Goal: Task Accomplishment & Management: Manage account settings

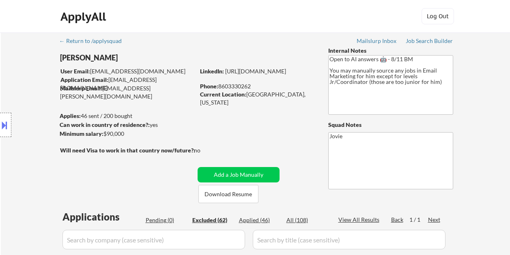
select select ""excluded__salary_""
select select ""excluded__bad_match_""
select select ""excluded__salary_""
select select ""excluded__bad_match_""
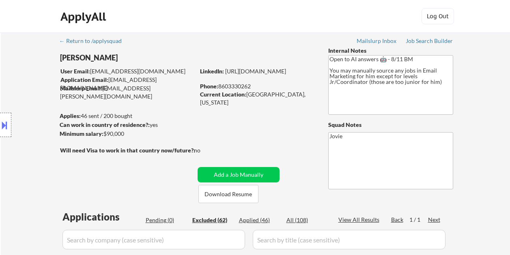
select select ""excluded__bad_match_""
select select ""excluded__expired_""
select select ""excluded__location_""
select select ""excluded__expired_""
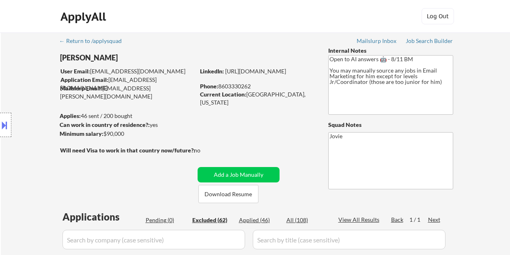
select select ""excluded__expired_""
select select ""excluded__bad_match_""
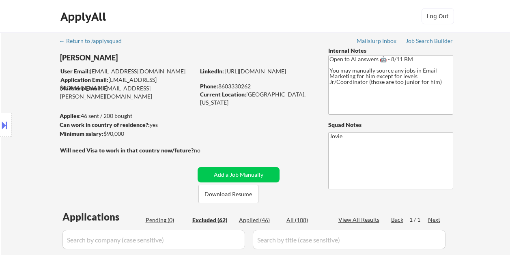
select select ""excluded__expired_""
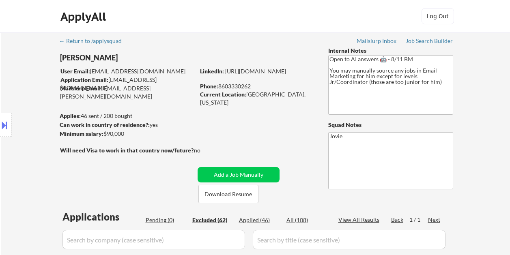
select select ""excluded__expired_""
select select ""excluded__bad_match_""
select select ""excluded__location_""
select select ""excluded__bad_match_""
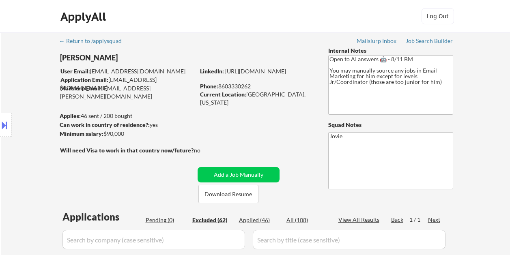
select select ""excluded__bad_match_""
select select ""excluded__expired_""
select select ""excluded__bad_match_""
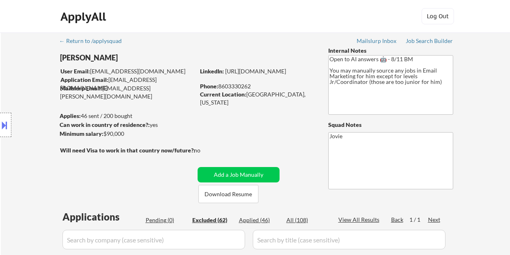
select select ""excluded__bad_match_""
select select ""excluded__expired_""
select select ""excluded__salary_""
select select ""excluded__location_""
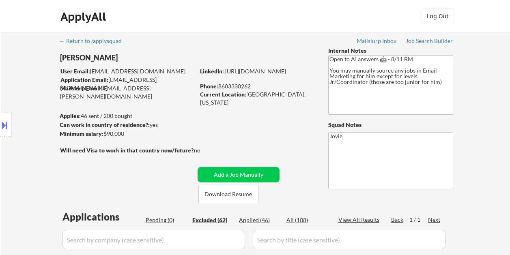
select select ""excluded__expired_""
select select ""excluded__bad_match_""
select select ""excluded__expired_""
select select ""excluded__salary_""
select select ""excluded__expired_""
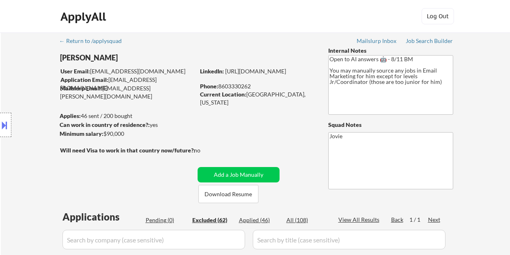
select select ""excluded__bad_match_""
select select ""excluded__expired_""
select select ""excluded__location_""
select select ""excluded__expired_""
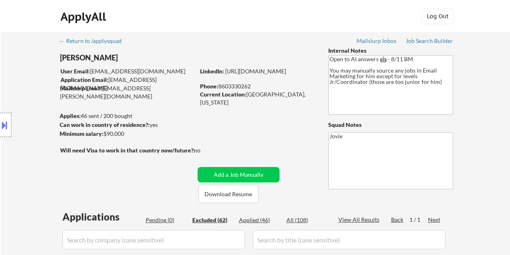
select select ""excluded__bad_match_""
select select ""excluded__salary_""
select select ""excluded__location_""
select select ""excluded__expired_""
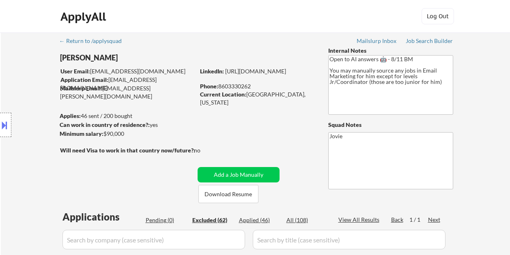
select select ""excluded""
select select ""excluded__bad_match_""
select select ""excluded__expired_""
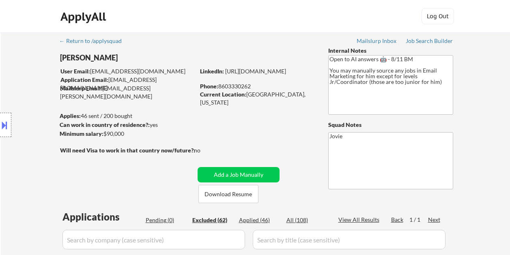
select select ""excluded__expired_""
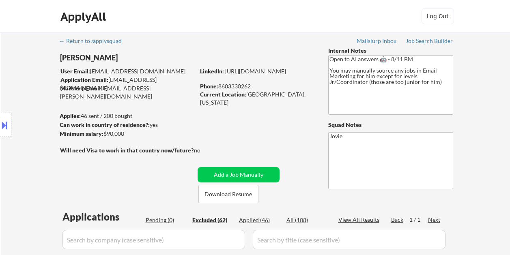
select select ""excluded__bad_match_""
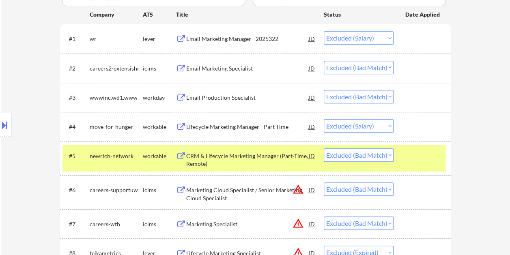
click at [390, 156] on select "Choose an option... Pending Applied Excluded (Questions) Excluded (Expired) Exc…" at bounding box center [359, 154] width 70 height 13
select select ""excluded""
click at [324, 148] on select "Choose an option... Pending Applied Excluded (Questions) Excluded (Expired) Exc…" at bounding box center [359, 154] width 70 height 13
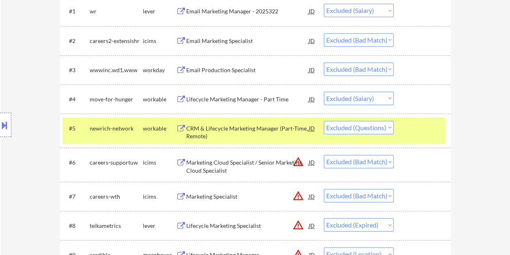
scroll to position [284, 0]
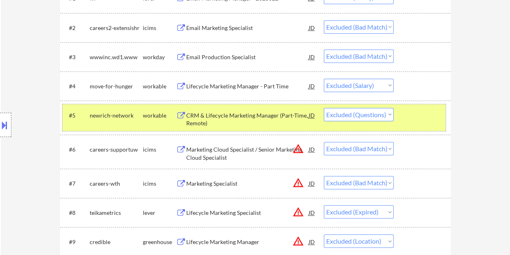
click at [421, 122] on div at bounding box center [423, 115] width 36 height 15
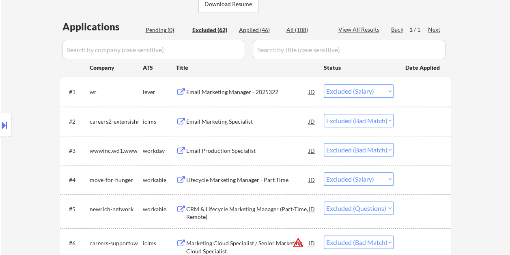
scroll to position [162, 0]
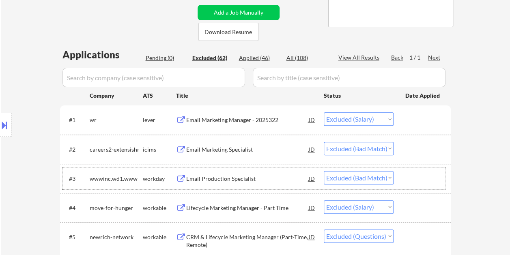
click at [424, 178] on div at bounding box center [423, 178] width 36 height 15
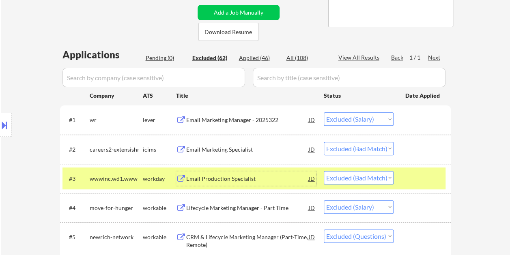
click at [207, 179] on div "Email Production Specialist" at bounding box center [247, 179] width 122 height 8
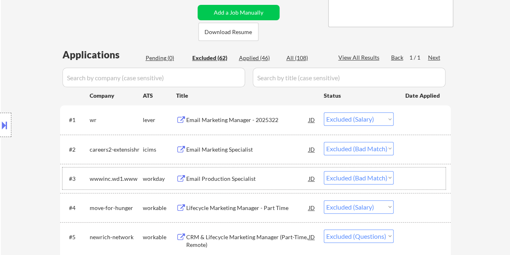
click at [410, 184] on div at bounding box center [423, 178] width 36 height 15
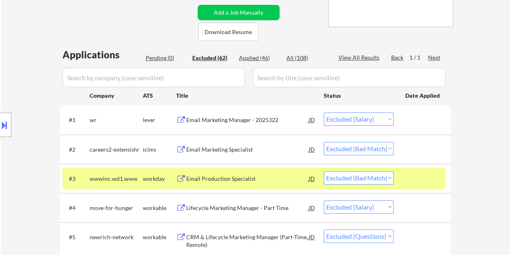
click at [392, 178] on select "Choose an option... Pending Applied Excluded (Questions) Excluded (Expired) Exc…" at bounding box center [359, 177] width 70 height 13
select select ""excluded__expired_""
click at [324, 171] on select "Choose an option... Pending Applied Excluded (Questions) Excluded (Expired) Exc…" at bounding box center [359, 177] width 70 height 13
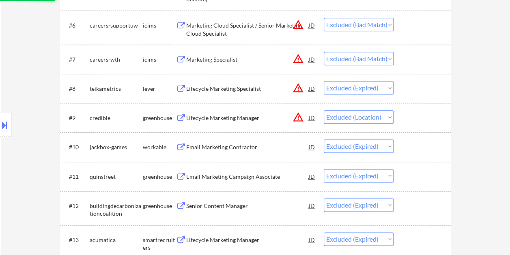
scroll to position [406, 0]
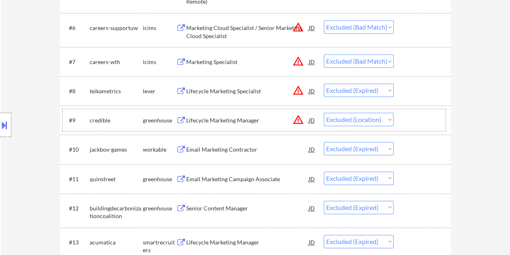
click at [399, 120] on div "#9 credible greenhouse Lifecycle Marketing Manager JD warning_amber Choose an o…" at bounding box center [253, 120] width 383 height 22
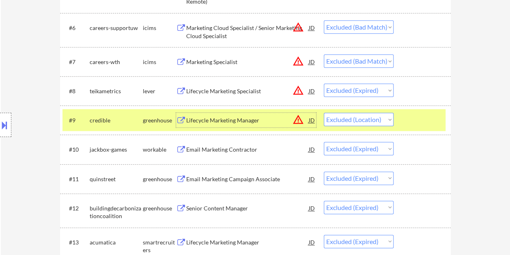
click at [208, 120] on div "Lifecycle Marketing Manager" at bounding box center [247, 120] width 122 height 8
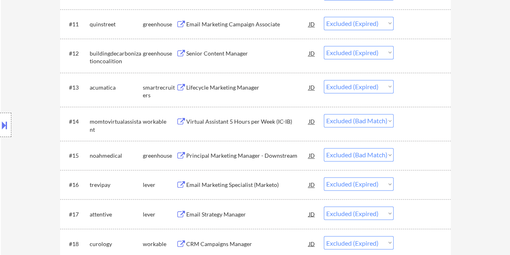
scroll to position [568, 0]
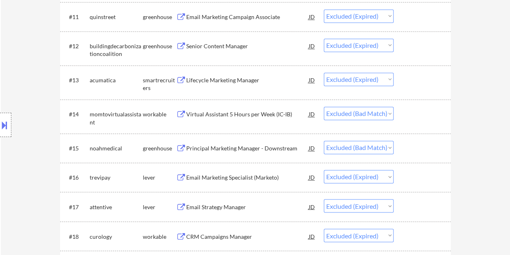
click at [412, 114] on div at bounding box center [423, 114] width 36 height 15
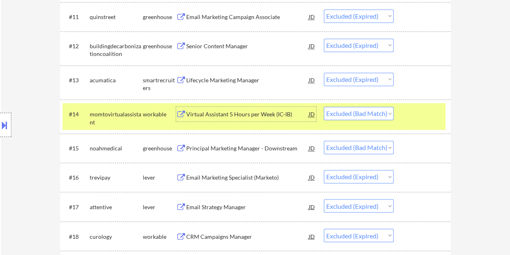
click at [235, 116] on div "Virtual Assistant 5 Hours per Week (IC-IB)" at bounding box center [247, 114] width 122 height 8
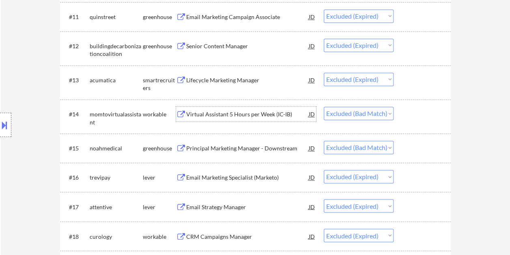
click at [413, 115] on div at bounding box center [423, 114] width 36 height 15
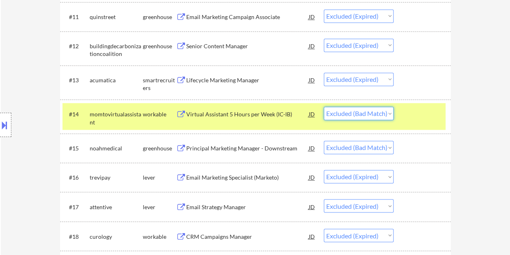
click at [385, 115] on select "Choose an option... Pending Applied Excluded (Questions) Excluded (Expired) Exc…" at bounding box center [359, 113] width 70 height 13
select select ""excluded__expired_""
click at [324, 107] on select "Choose an option... Pending Applied Excluded (Questions) Excluded (Expired) Exc…" at bounding box center [359, 113] width 70 height 13
click at [435, 114] on div at bounding box center [423, 114] width 36 height 15
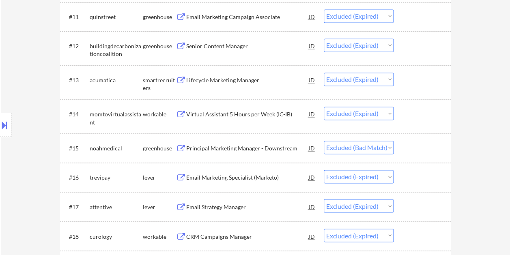
scroll to position [608, 0]
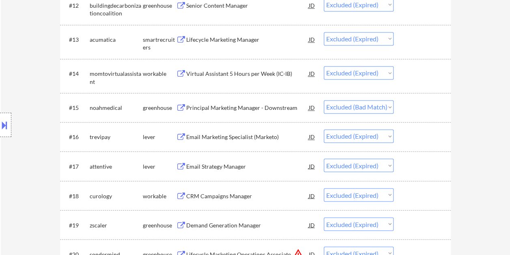
click at [429, 112] on div at bounding box center [423, 107] width 36 height 15
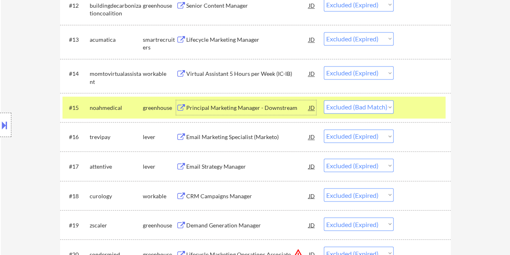
click at [231, 108] on div "Principal Marketing Manager - Downstream" at bounding box center [247, 108] width 122 height 8
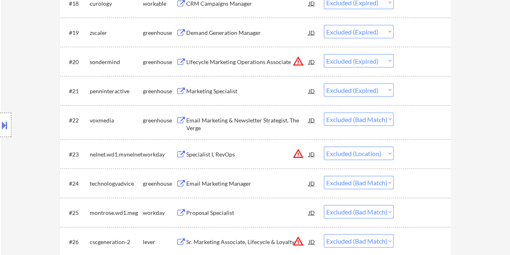
scroll to position [811, 0]
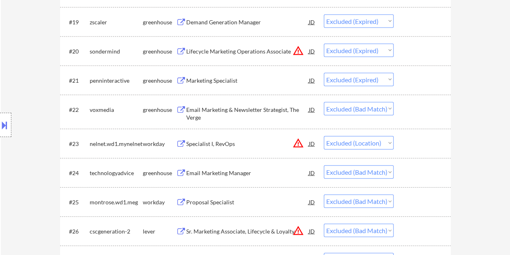
click at [405, 114] on div at bounding box center [423, 109] width 36 height 15
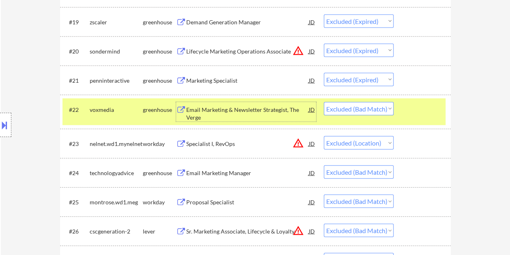
click at [240, 111] on div "Email Marketing & Newsletter Strategist, The Verge" at bounding box center [247, 114] width 122 height 16
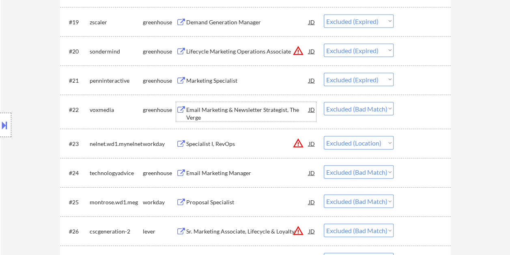
click at [414, 112] on div at bounding box center [423, 109] width 36 height 15
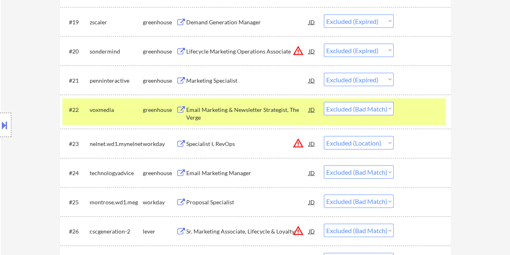
click at [392, 109] on select "Choose an option... Pending Applied Excluded (Questions) Excluded (Expired) Exc…" at bounding box center [359, 108] width 70 height 13
select select ""excluded__expired_""
click at [324, 102] on select "Choose an option... Pending Applied Excluded (Questions) Excluded (Expired) Exc…" at bounding box center [359, 108] width 70 height 13
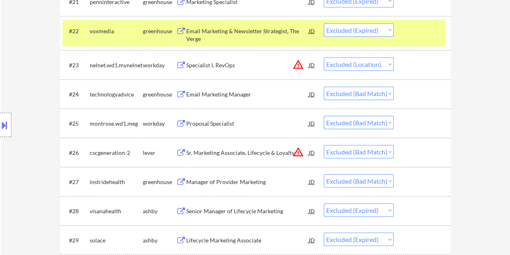
scroll to position [892, 0]
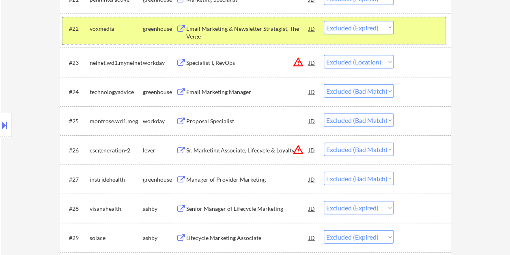
click at [410, 33] on div at bounding box center [423, 28] width 36 height 15
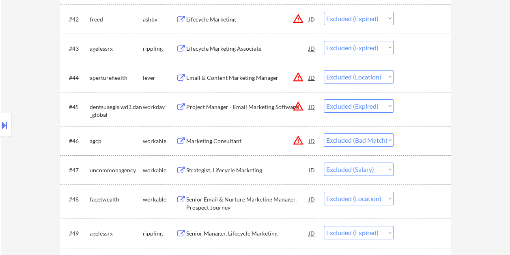
scroll to position [1582, 0]
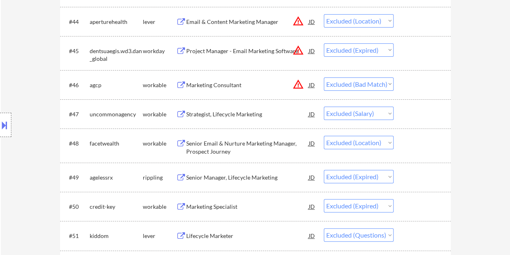
click at [404, 80] on div "#46 agcp workable Marketing Consultant JD warning_amber Choose an option... Pen…" at bounding box center [253, 85] width 383 height 22
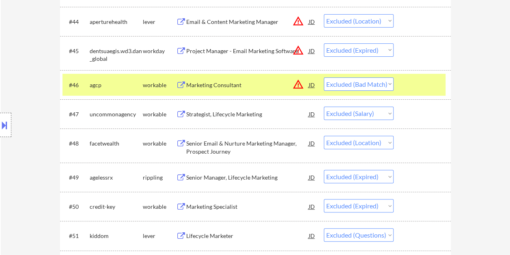
click at [221, 85] on div "Marketing Consultant" at bounding box center [247, 85] width 122 height 8
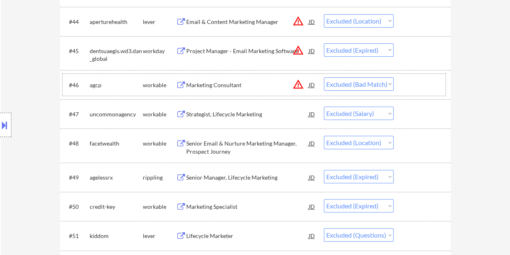
click at [408, 86] on div at bounding box center [423, 84] width 36 height 15
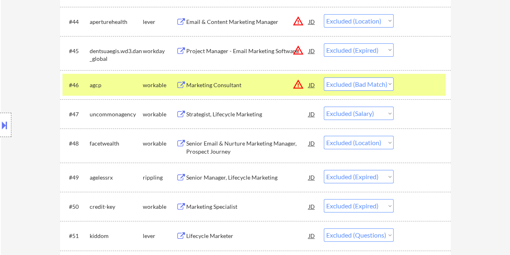
click at [389, 82] on select "Choose an option... Pending Applied Excluded (Questions) Excluded (Expired) Exc…" at bounding box center [359, 83] width 70 height 13
click at [428, 88] on div at bounding box center [423, 84] width 36 height 15
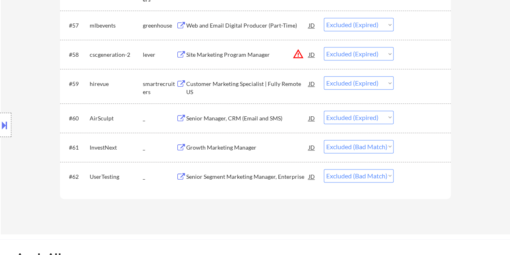
scroll to position [1987, 0]
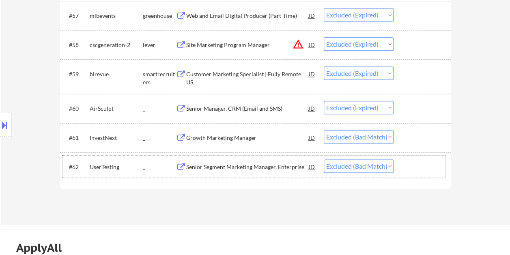
click at [414, 168] on div at bounding box center [423, 166] width 36 height 15
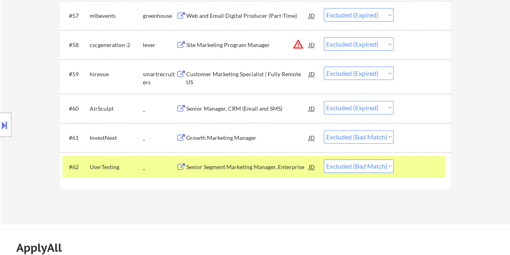
click at [255, 169] on div "Senior Segment Marketing Manager, Enterprise" at bounding box center [247, 167] width 122 height 8
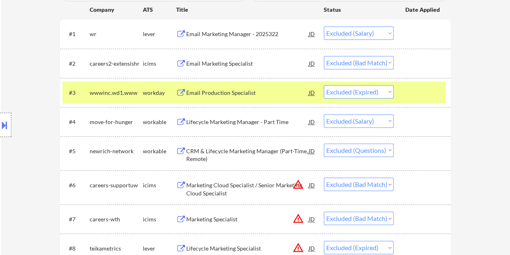
scroll to position [284, 0]
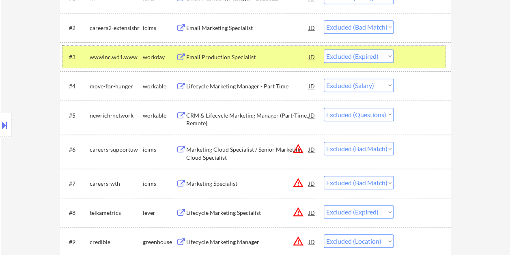
click at [421, 50] on div at bounding box center [423, 56] width 36 height 15
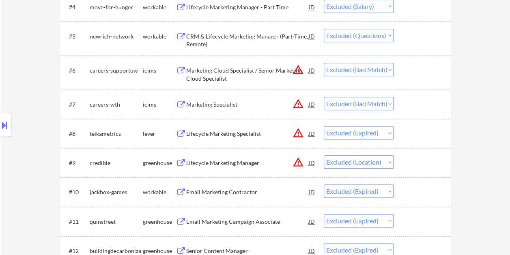
scroll to position [365, 0]
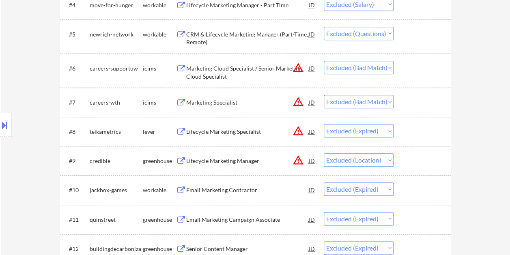
click at [431, 101] on div at bounding box center [423, 102] width 36 height 15
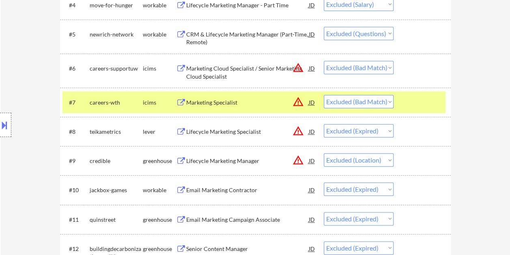
click at [420, 110] on div "#7 careers-wth icims Marketing Specialist JD warning_amber Choose an option... …" at bounding box center [253, 102] width 383 height 22
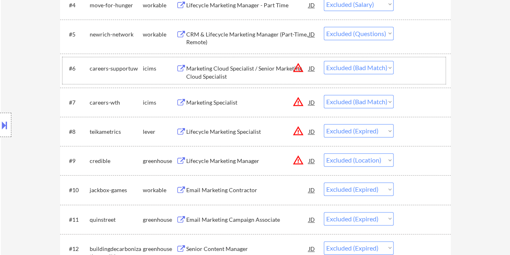
click at [417, 67] on div at bounding box center [423, 68] width 36 height 15
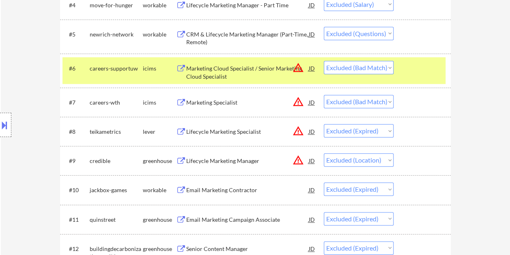
click at [417, 67] on div at bounding box center [423, 68] width 36 height 15
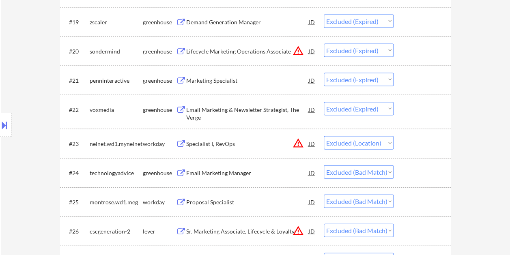
scroll to position [852, 0]
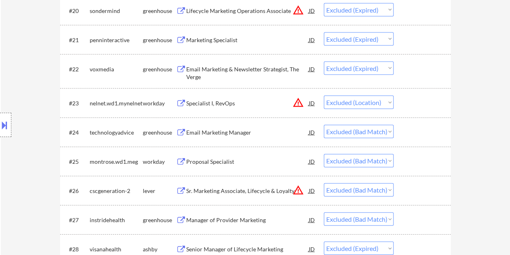
click at [426, 140] on div "#24 technologyadvice greenhouse Email Marketing Manager JD Choose an option... …" at bounding box center [253, 132] width 383 height 22
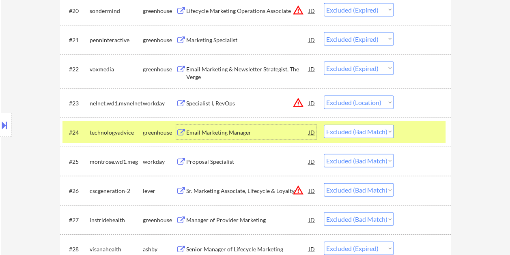
click at [246, 127] on div "Email Marketing Manager" at bounding box center [247, 132] width 122 height 15
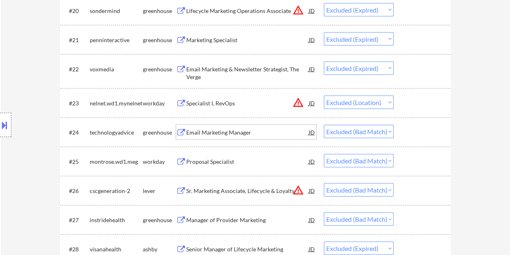
click at [415, 129] on div at bounding box center [423, 132] width 36 height 15
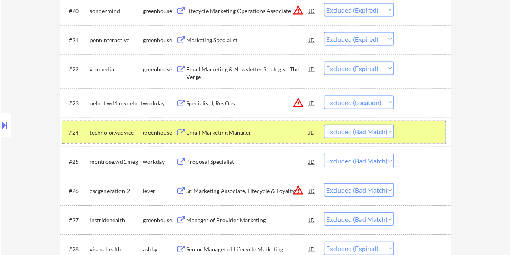
click at [387, 139] on div "#24 technologyadvice greenhouse Email Marketing Manager JD Choose an option... …" at bounding box center [253, 132] width 383 height 22
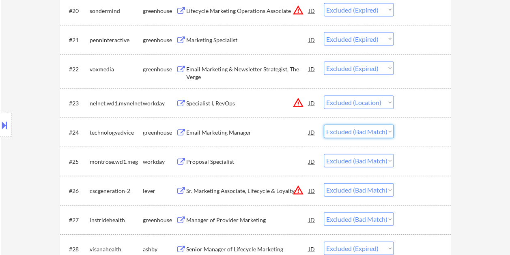
click at [387, 131] on select "Choose an option... Pending Applied Excluded (Questions) Excluded (Expired) Exc…" at bounding box center [359, 131] width 70 height 13
select select ""excluded""
click at [324, 125] on select "Choose an option... Pending Applied Excluded (Questions) Excluded (Expired) Exc…" at bounding box center [359, 131] width 70 height 13
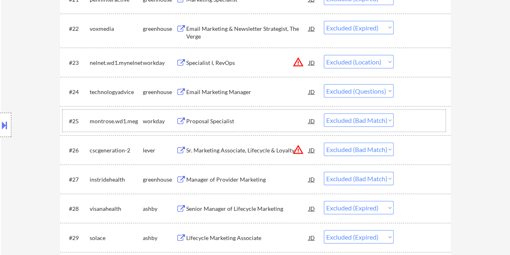
click at [405, 124] on div at bounding box center [423, 121] width 36 height 15
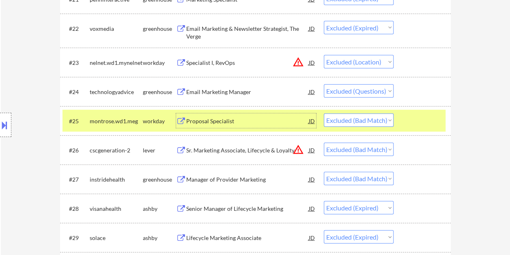
click at [232, 118] on div "Proposal Specialist" at bounding box center [247, 121] width 122 height 8
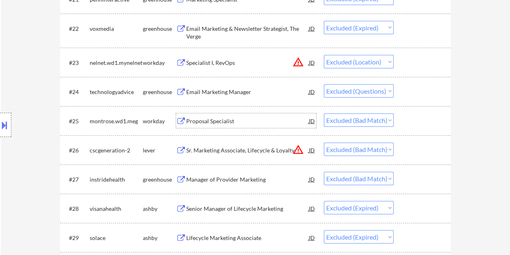
click at [425, 121] on div at bounding box center [423, 121] width 36 height 15
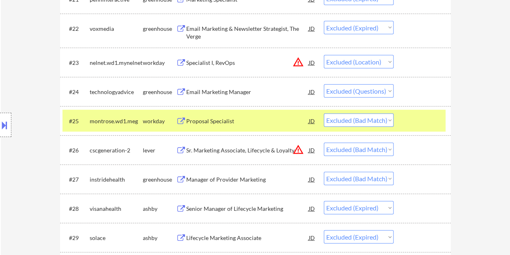
click at [387, 119] on select "Choose an option... Pending Applied Excluded (Questions) Excluded (Expired) Exc…" at bounding box center [359, 120] width 70 height 13
select select ""excluded__expired_""
click at [324, 114] on select "Choose an option... Pending Applied Excluded (Questions) Excluded (Expired) Exc…" at bounding box center [359, 120] width 70 height 13
click at [419, 151] on div at bounding box center [423, 150] width 36 height 15
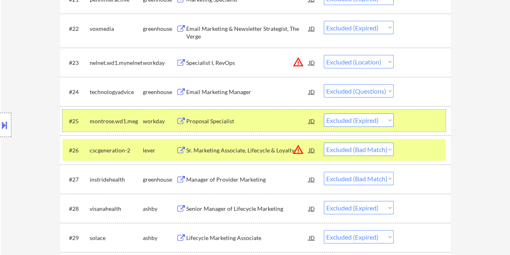
click at [424, 125] on div at bounding box center [423, 121] width 36 height 15
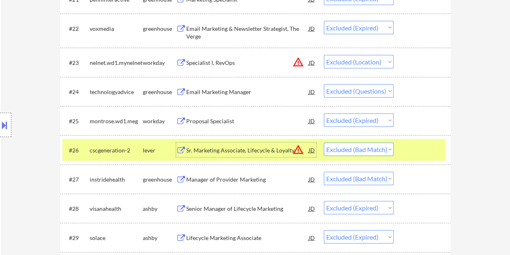
click at [245, 150] on div "Sr. Marketing Associate, Lifecycle & Loyalty" at bounding box center [247, 150] width 122 height 8
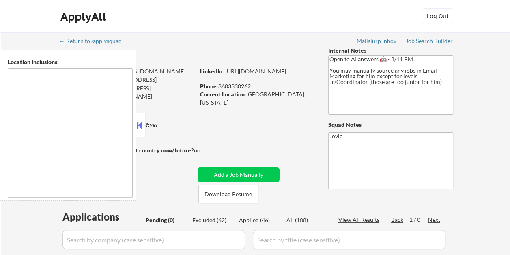
drag, startPoint x: 141, startPoint y: 122, endPoint x: 148, endPoint y: 124, distance: 7.5
click at [141, 122] on button at bounding box center [139, 125] width 9 height 12
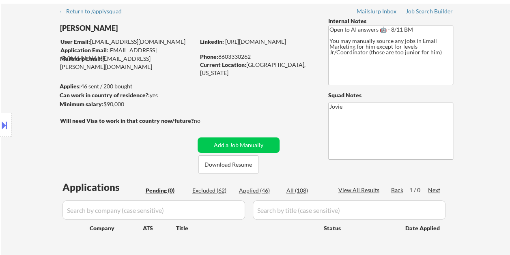
scroll to position [41, 0]
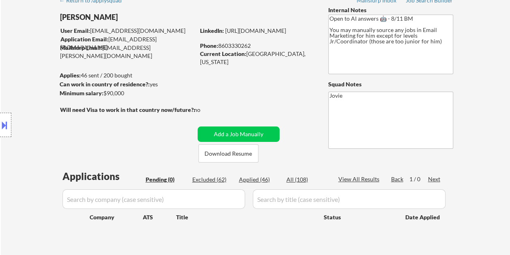
click at [211, 178] on div "Excluded (62)" at bounding box center [212, 180] width 41 height 8
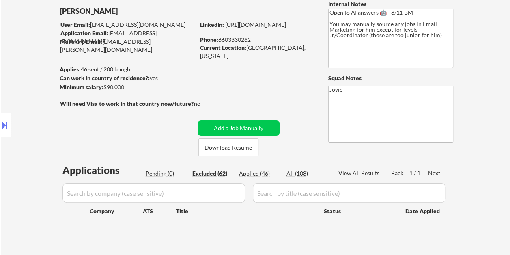
scroll to position [17, 0]
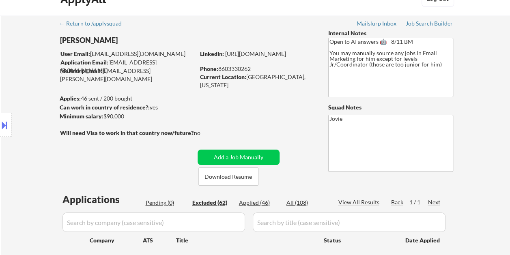
select select ""excluded__salary_""
select select ""excluded__bad_match_""
select select ""excluded__expired_""
select select ""excluded__salary_""
select select ""excluded""
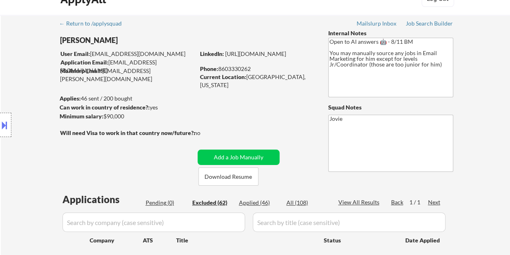
select select ""excluded__bad_match_""
select select ""excluded__expired_""
select select ""excluded__location_""
select select ""excluded__expired_""
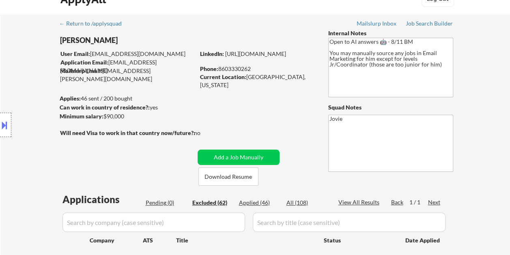
select select ""excluded__expired_""
select select ""excluded__bad_match_""
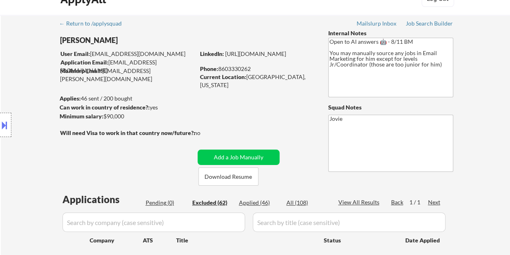
select select ""excluded__expired_""
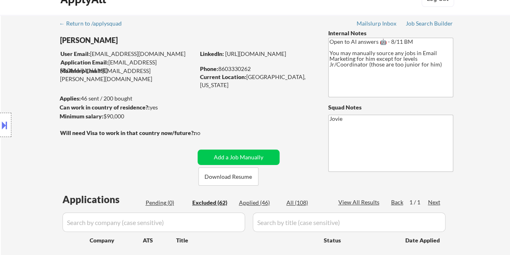
select select ""excluded__expired_""
select select ""excluded__location_""
select select ""excluded""
select select ""excluded__expired_""
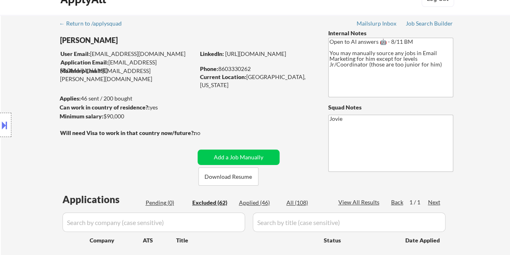
select select ""excluded__bad_match_""
select select ""excluded__expired_""
select select ""excluded__bad_match_""
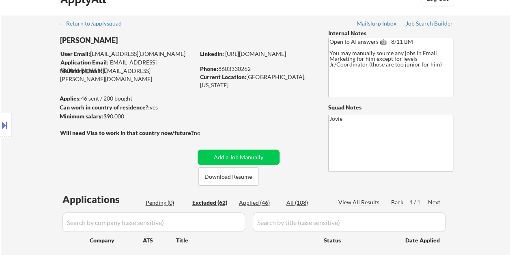
select select ""excluded__bad_match_""
select select ""excluded__expired_""
select select ""excluded__salary_""
select select ""excluded__location_""
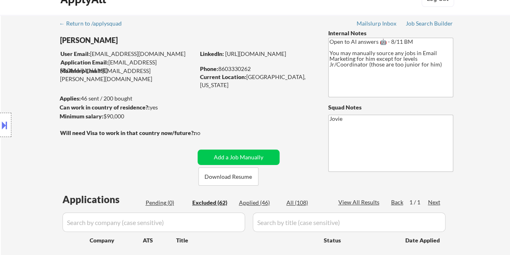
select select ""excluded__expired_""
select select ""excluded__bad_match_""
select select ""excluded__expired_""
select select ""excluded__salary_""
select select ""excluded__expired_""
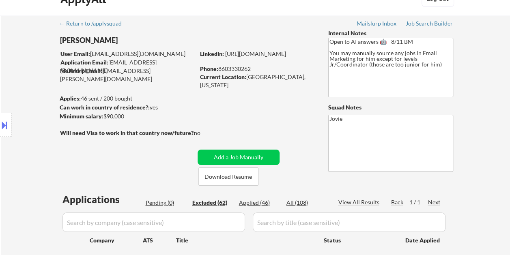
select select ""excluded__bad_match_""
select select ""excluded__expired_""
select select ""excluded__location_""
select select ""excluded__expired_""
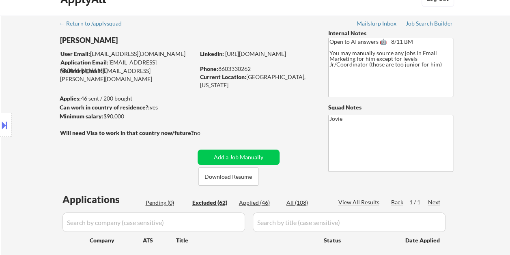
select select ""excluded__bad_match_""
select select ""excluded__salary_""
select select ""excluded__location_""
select select ""excluded__expired_""
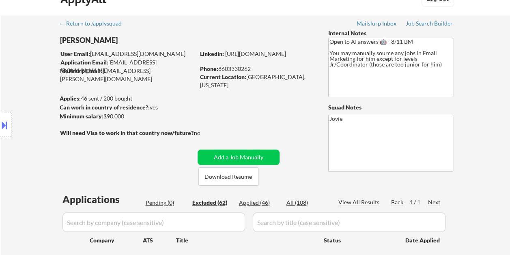
select select ""excluded""
select select ""excluded__bad_match_""
select select ""excluded__expired_""
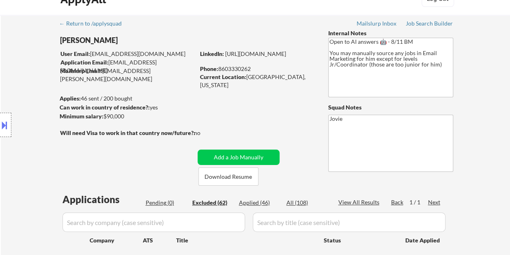
select select ""excluded__expired_""
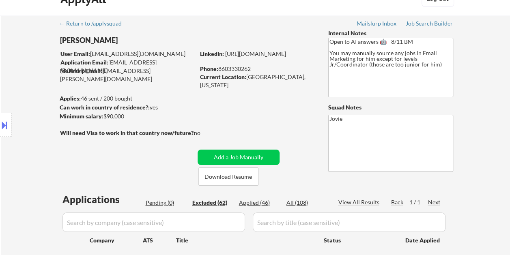
select select ""excluded__bad_match_""
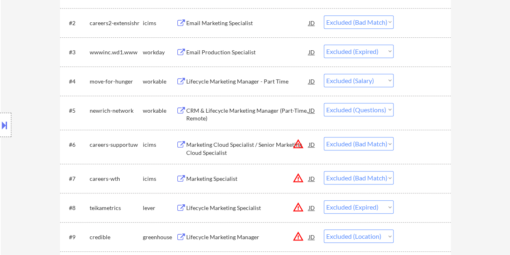
scroll to position [324, 0]
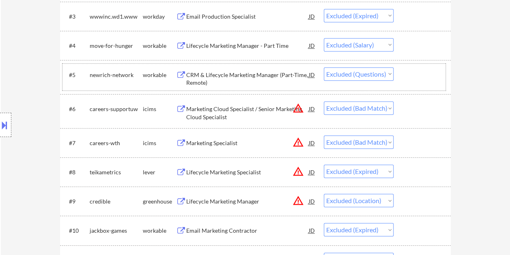
click at [414, 70] on div at bounding box center [423, 74] width 36 height 15
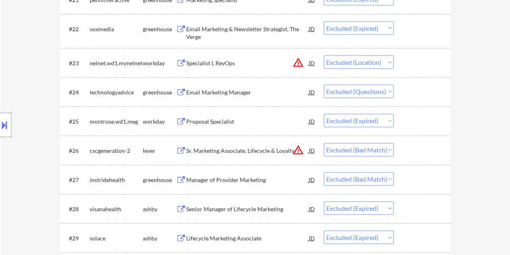
scroll to position [892, 0]
click at [415, 95] on div at bounding box center [423, 91] width 36 height 15
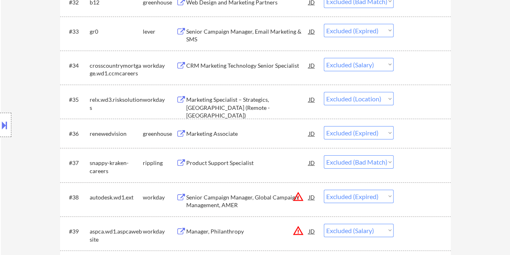
scroll to position [1217, 0]
click at [414, 133] on div at bounding box center [423, 132] width 36 height 15
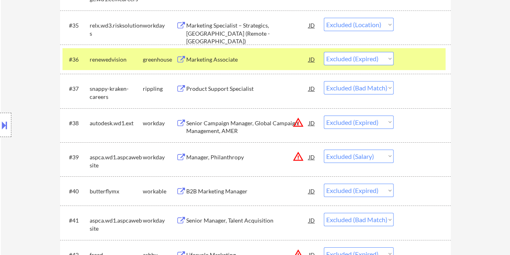
scroll to position [1298, 0]
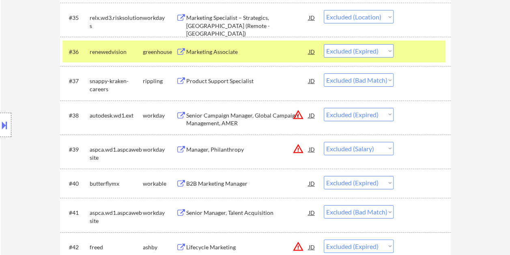
click at [421, 52] on div at bounding box center [423, 51] width 36 height 15
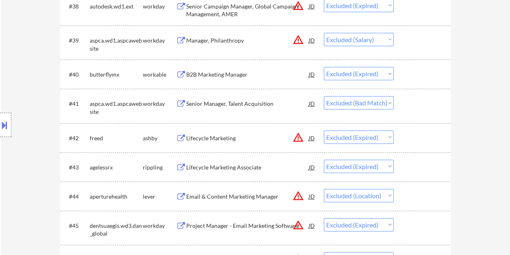
scroll to position [1419, 0]
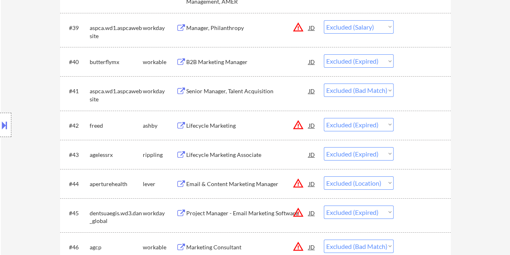
click at [419, 127] on div at bounding box center [423, 125] width 36 height 15
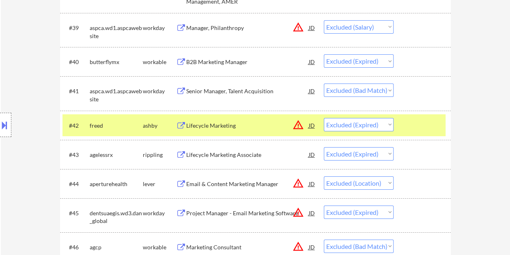
click at [422, 122] on div at bounding box center [423, 125] width 36 height 15
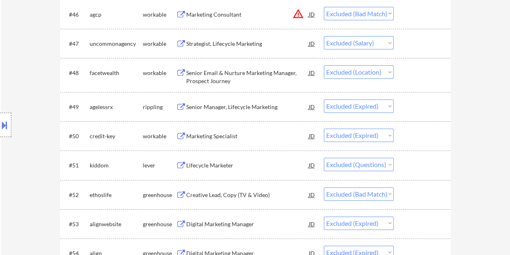
scroll to position [1663, 0]
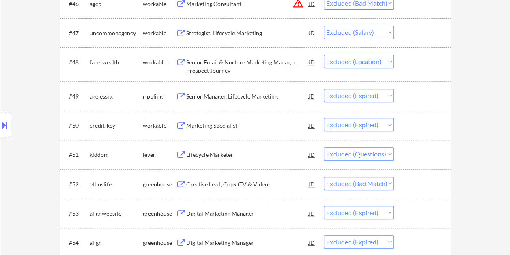
click at [419, 149] on div at bounding box center [423, 154] width 36 height 15
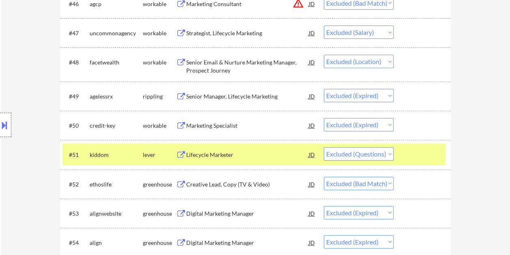
click at [271, 152] on div "Lifecycle Marketer" at bounding box center [247, 155] width 122 height 8
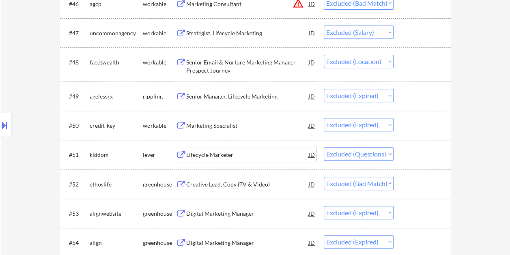
click at [406, 157] on div at bounding box center [423, 154] width 36 height 15
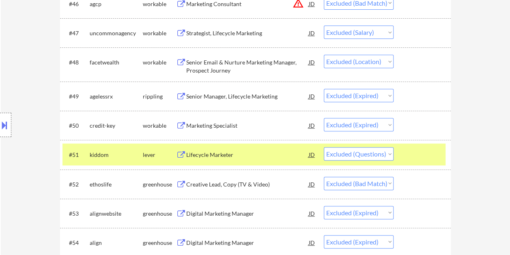
click at [382, 152] on select "Choose an option... Pending Applied Excluded (Questions) Excluded (Expired) Exc…" at bounding box center [359, 153] width 70 height 13
select select ""excluded__bad_match_""
click at [324, 147] on select "Choose an option... Pending Applied Excluded (Questions) Excluded (Expired) Exc…" at bounding box center [359, 153] width 70 height 13
click at [412, 152] on div at bounding box center [423, 154] width 36 height 15
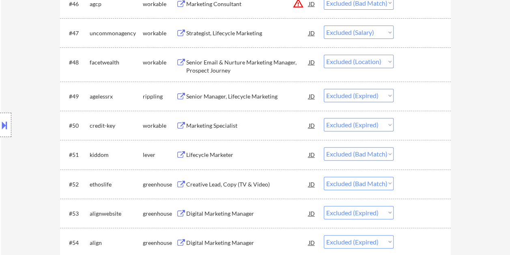
click at [404, 150] on div "#51 kiddom lever Lifecycle Marketer JD Choose an option... Pending Applied Excl…" at bounding box center [253, 155] width 383 height 22
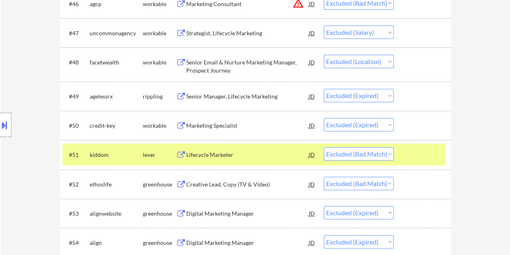
click at [231, 155] on div "Lifecycle Marketer" at bounding box center [247, 155] width 122 height 8
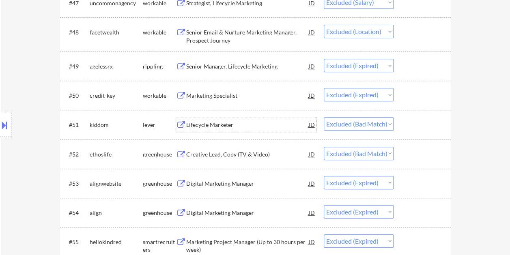
scroll to position [1744, 0]
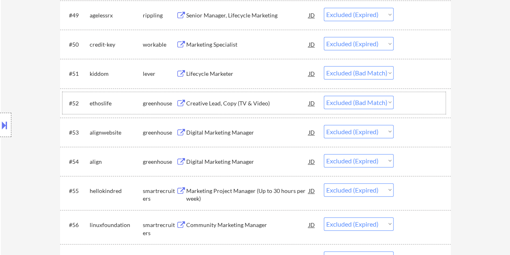
click at [410, 102] on div at bounding box center [423, 103] width 36 height 15
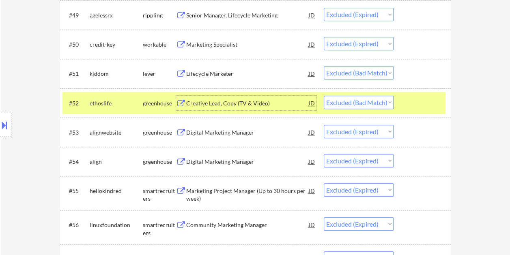
click at [236, 101] on div "Creative Lead, Copy (TV & Video)" at bounding box center [247, 103] width 122 height 8
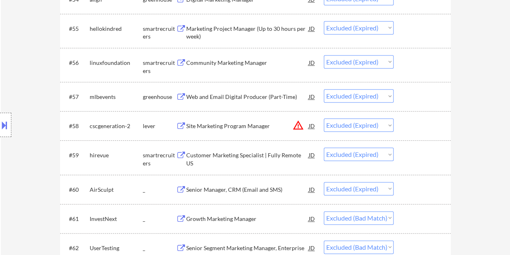
scroll to position [1947, 0]
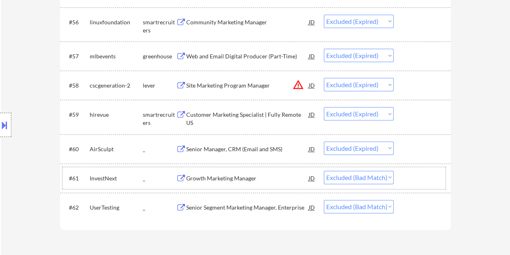
click at [419, 178] on div at bounding box center [423, 178] width 36 height 15
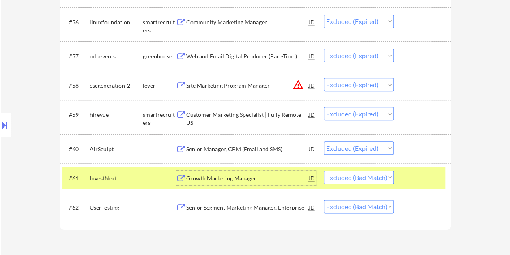
click at [231, 180] on div "Growth Marketing Manager" at bounding box center [247, 178] width 122 height 8
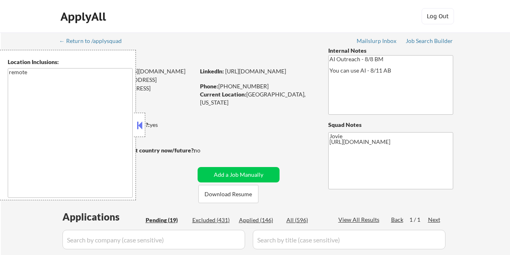
select select ""pending""
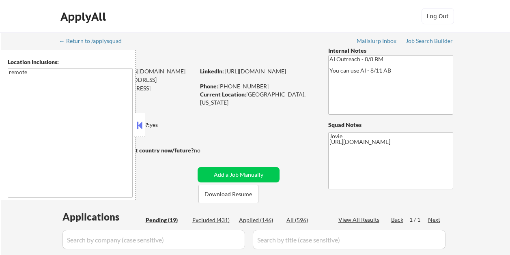
select select ""pending""
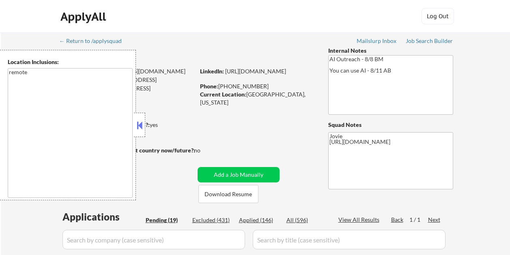
select select ""pending""
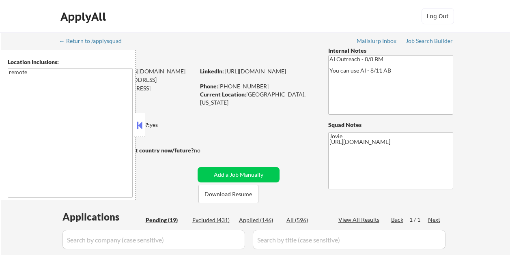
select select ""pending""
click at [142, 127] on button at bounding box center [139, 125] width 9 height 12
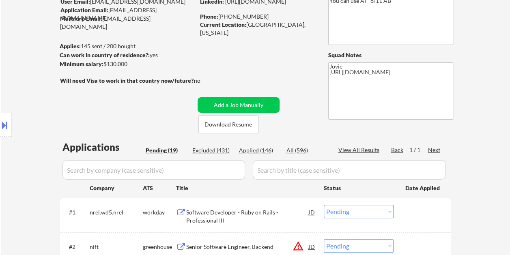
scroll to position [81, 0]
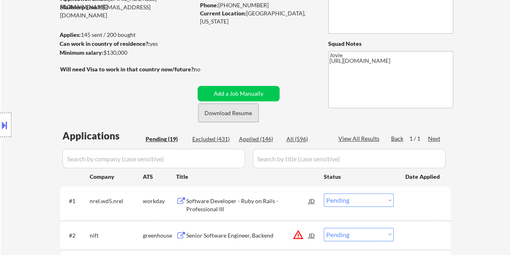
click at [230, 111] on button "Download Resume" at bounding box center [228, 113] width 60 height 18
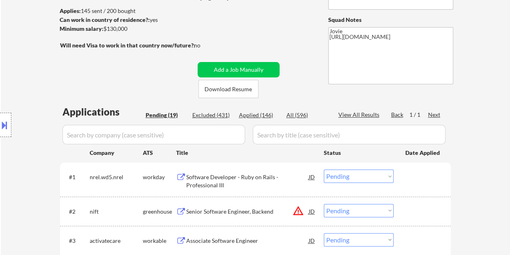
scroll to position [122, 0]
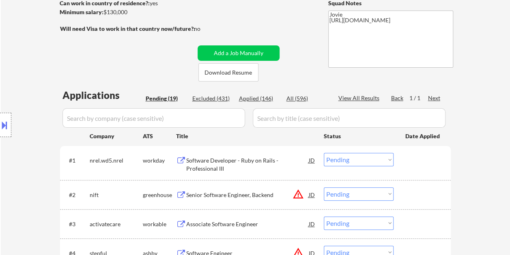
click at [421, 159] on div at bounding box center [423, 160] width 36 height 15
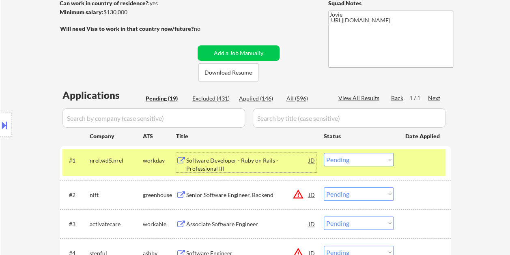
click at [265, 161] on div "Software Developer - Ruby on Rails - Professional III" at bounding box center [247, 165] width 122 height 16
